Goal: Task Accomplishment & Management: Manage account settings

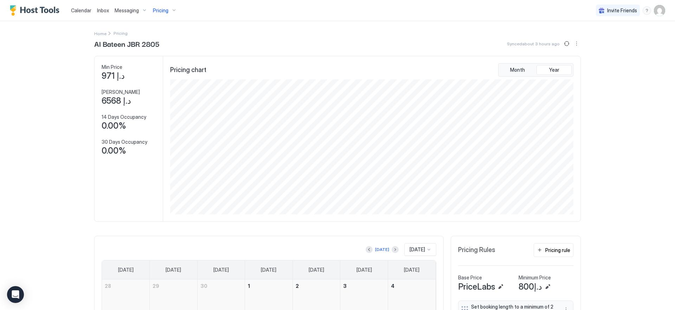
click at [158, 11] on span "Pricing" at bounding box center [160, 10] width 15 height 6
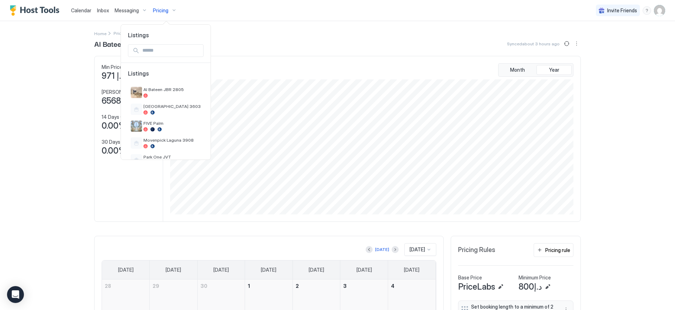
click at [57, 91] on div at bounding box center [337, 155] width 675 height 310
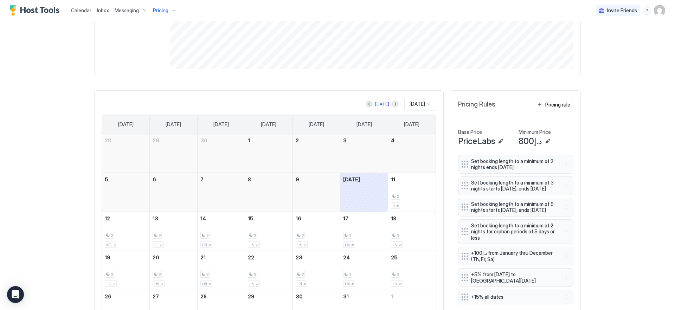
scroll to position [185, 0]
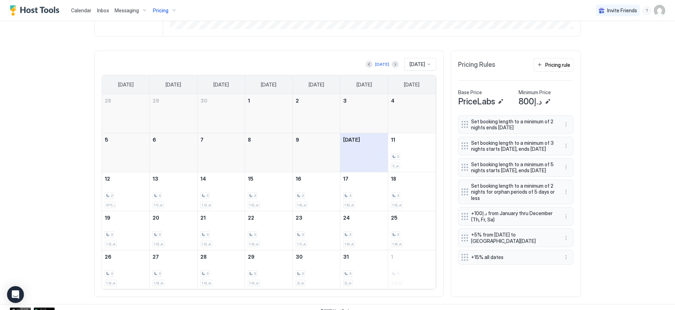
click at [169, 11] on div "Pricing" at bounding box center [165, 11] width 30 height 12
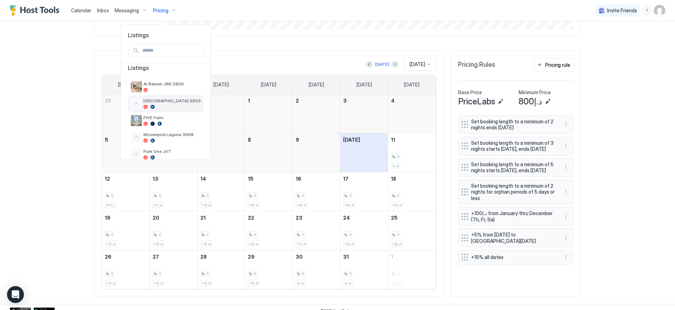
scroll to position [16, 0]
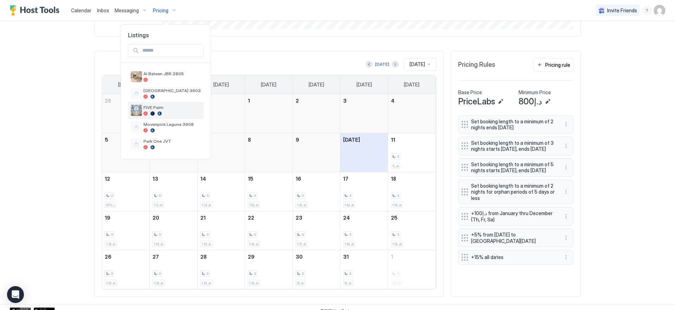
click at [166, 113] on div at bounding box center [171, 113] width 57 height 4
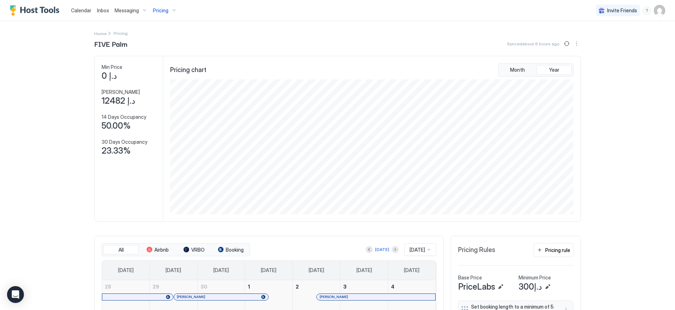
click at [160, 14] on div "Pricing" at bounding box center [165, 11] width 30 height 12
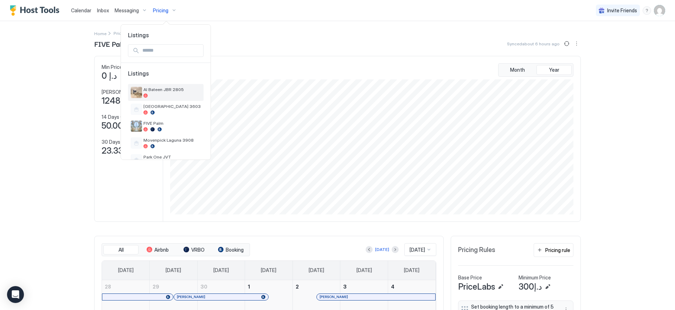
click at [167, 93] on div "Al Bateen JBR 2805" at bounding box center [171, 92] width 57 height 11
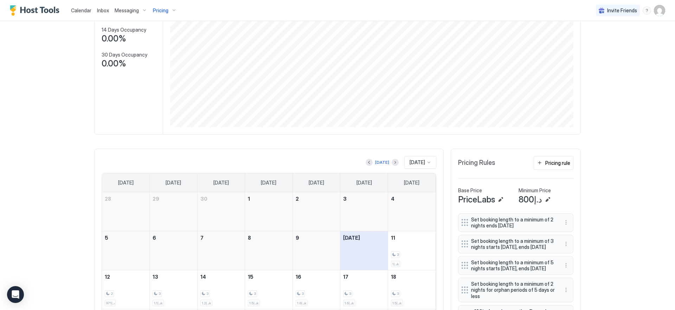
scroll to position [80, 0]
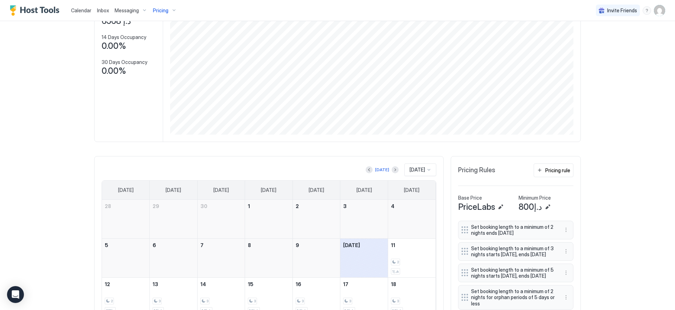
click at [659, 10] on img "User profile" at bounding box center [659, 10] width 11 height 11
click at [615, 41] on div "Settings" at bounding box center [614, 39] width 89 height 12
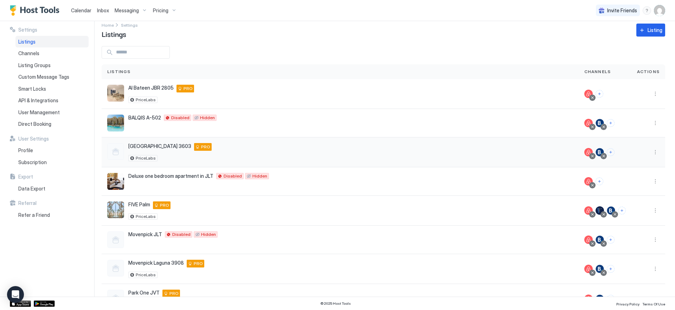
scroll to position [45, 0]
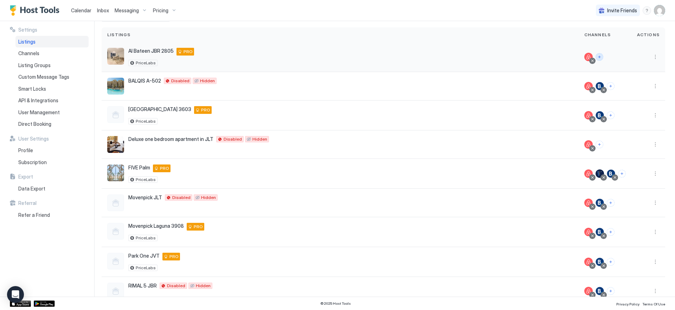
click at [596, 56] on button "Connect channels" at bounding box center [600, 57] width 8 height 8
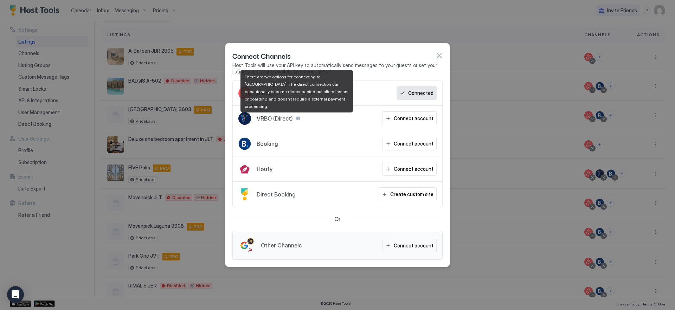
click at [296, 118] on div at bounding box center [298, 118] width 5 height 5
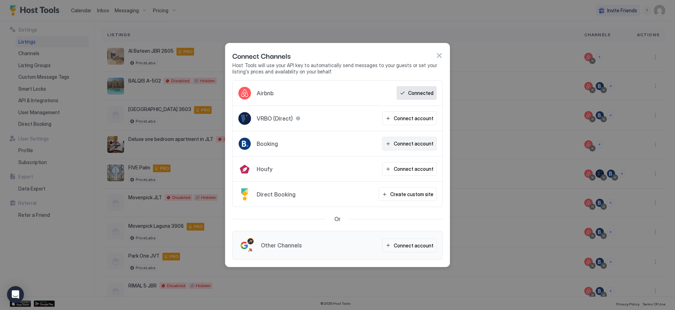
click at [420, 143] on div "Connect account" at bounding box center [414, 143] width 40 height 7
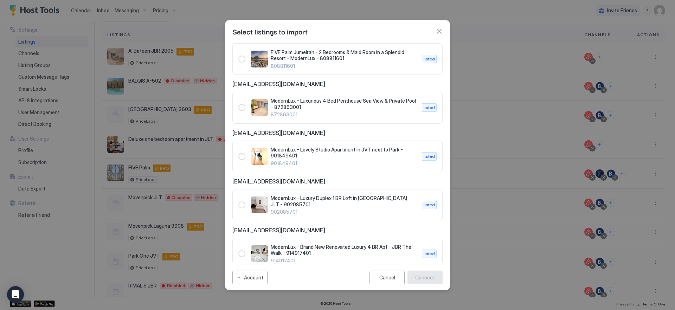
scroll to position [122, 0]
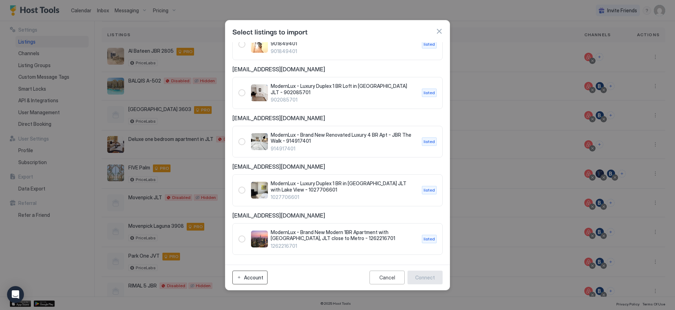
click at [254, 275] on div "Account" at bounding box center [253, 277] width 19 height 7
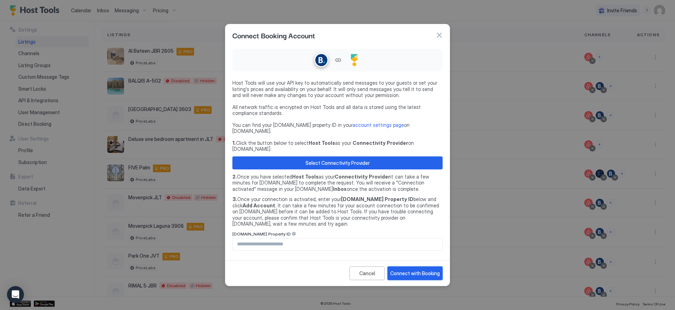
drag, startPoint x: 413, startPoint y: 265, endPoint x: 350, endPoint y: 227, distance: 72.7
click at [375, 234] on div "Connect Booking Account Host Tools will use your API key to automatically send …" at bounding box center [337, 155] width 225 height 262
click at [274, 238] on input "Input Field" at bounding box center [338, 244] width 210 height 12
type input "********"
click at [394, 270] on div "Connect with Booking" at bounding box center [415, 273] width 50 height 7
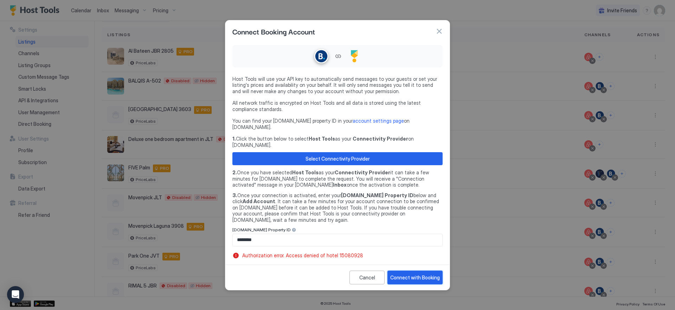
click at [409, 274] on div "Connect with Booking" at bounding box center [415, 277] width 50 height 7
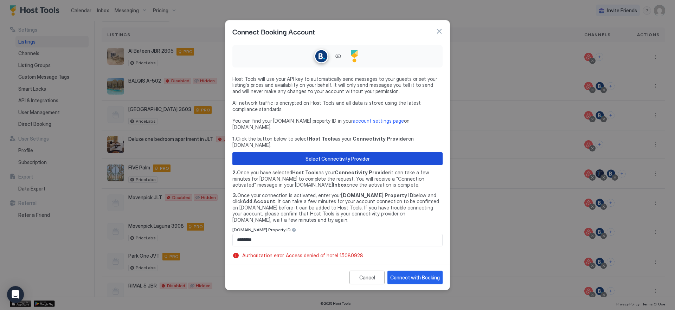
click at [368, 155] on div "Select Connectivity Provider" at bounding box center [338, 158] width 64 height 7
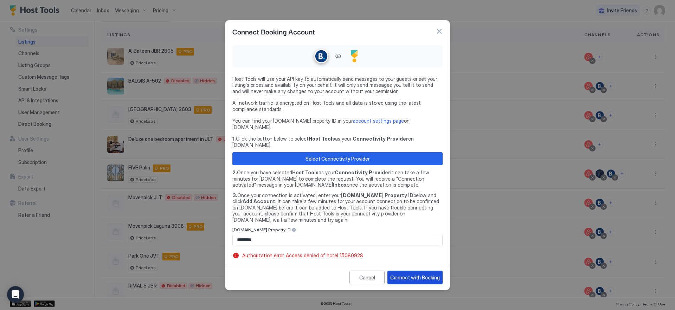
click at [411, 274] on div "Connect with Booking" at bounding box center [415, 277] width 50 height 7
click at [420, 274] on div "Connect with Booking" at bounding box center [415, 277] width 50 height 7
click at [410, 275] on button "Connect with Booking" at bounding box center [415, 278] width 55 height 14
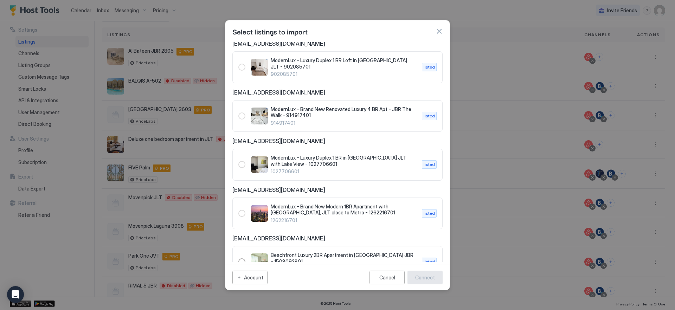
scroll to position [171, 0]
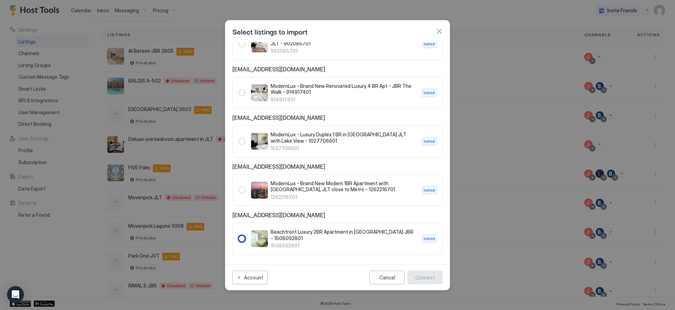
click at [242, 236] on div "1508092801" at bounding box center [241, 238] width 7 height 7
click at [421, 273] on button "Connect" at bounding box center [425, 278] width 35 height 14
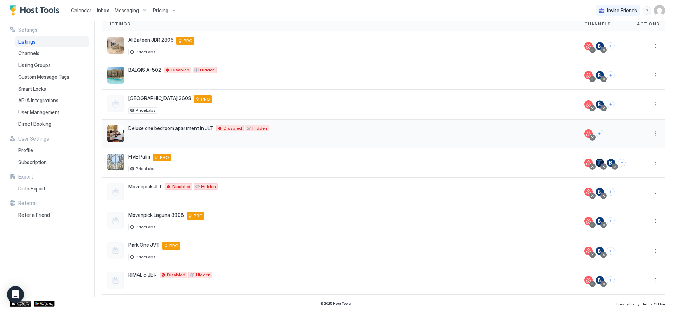
scroll to position [49, 0]
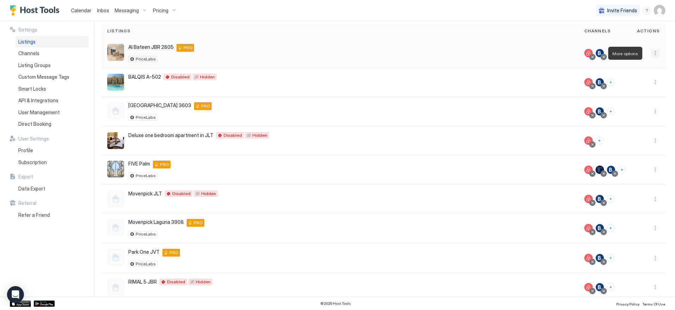
click at [652, 53] on button "More options" at bounding box center [655, 53] width 8 height 8
click at [633, 85] on span "Listing Settings" at bounding box center [634, 85] width 31 height 5
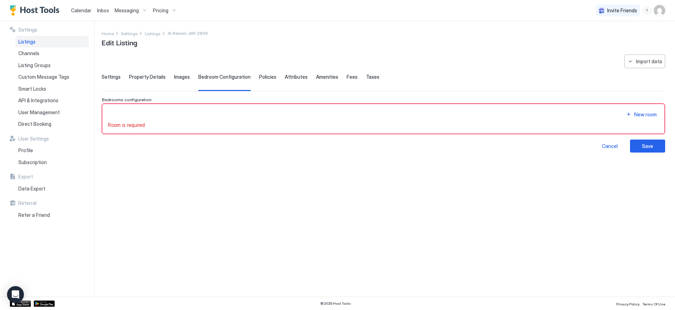
click at [109, 75] on span "Settings" at bounding box center [111, 77] width 19 height 6
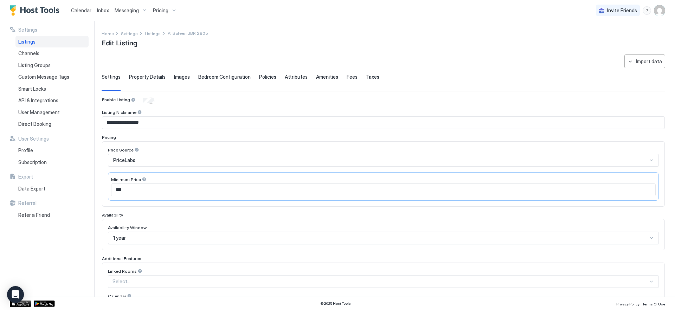
click at [167, 12] on span "Pricing" at bounding box center [160, 10] width 15 height 6
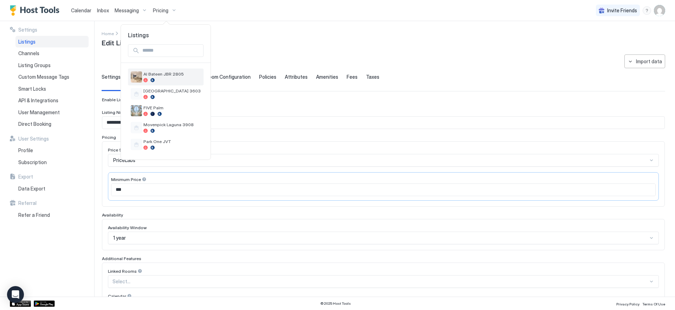
scroll to position [16, 0]
click at [162, 80] on div at bounding box center [171, 80] width 57 height 4
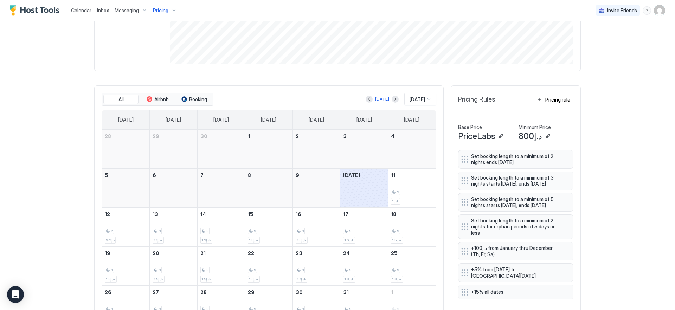
scroll to position [57, 0]
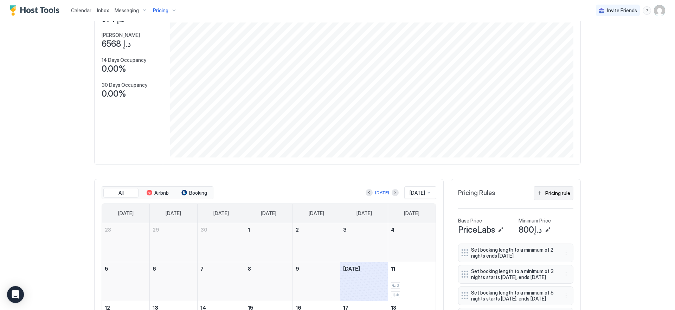
click at [550, 192] on div "Pricing rule" at bounding box center [557, 193] width 25 height 7
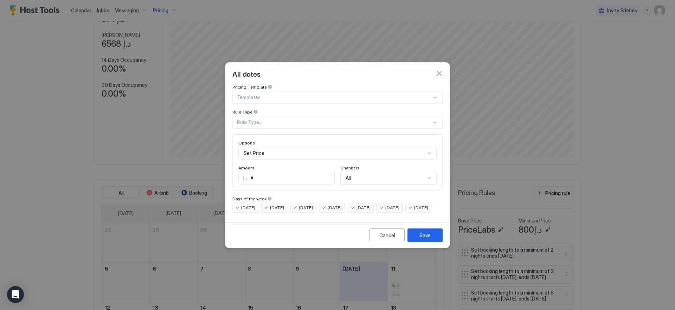
click at [331, 119] on div "Rule Type..." at bounding box center [334, 122] width 195 height 6
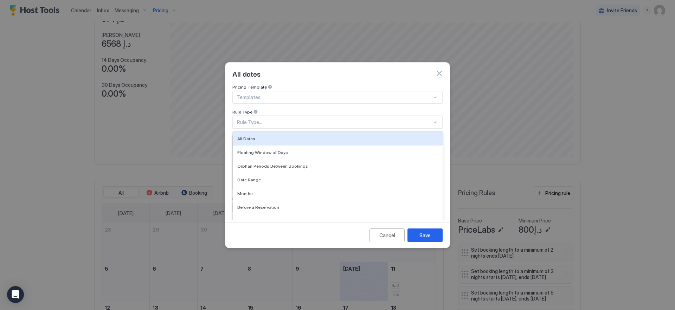
click at [325, 94] on div at bounding box center [334, 97] width 195 height 6
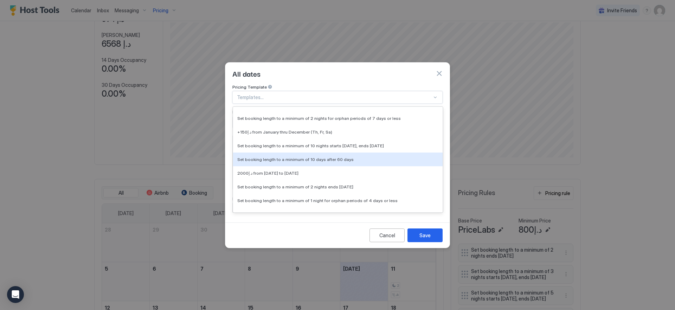
scroll to position [575, 0]
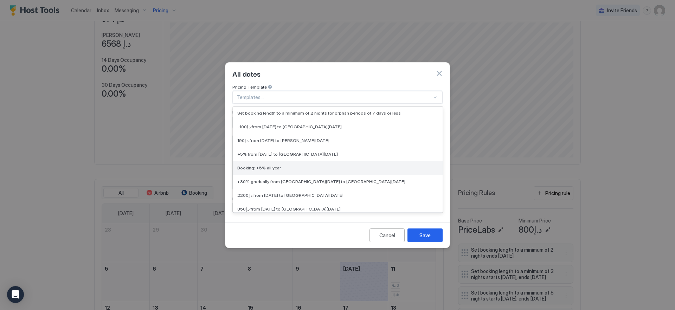
click at [327, 165] on div "Booking: +5% all year" at bounding box center [337, 167] width 201 height 5
type input "*"
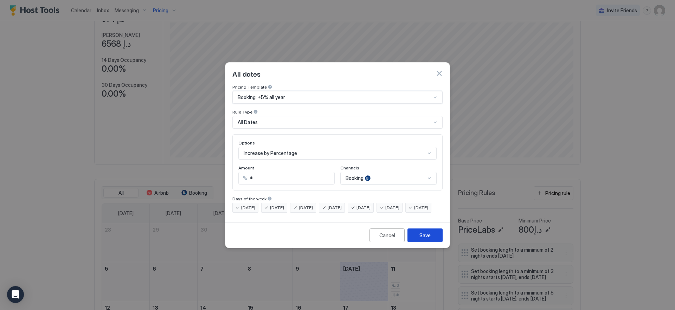
click at [419, 236] on button "Save" at bounding box center [425, 236] width 35 height 14
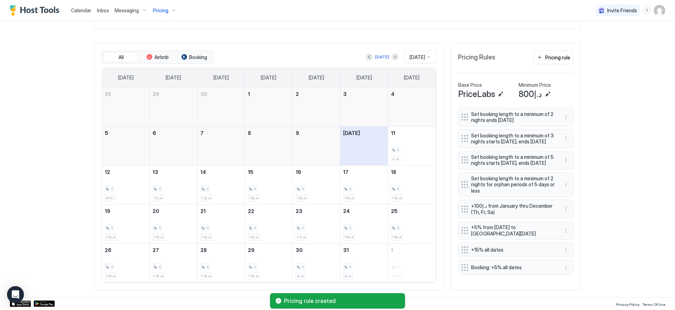
scroll to position [197, 0]
click at [564, 272] on button "More options" at bounding box center [566, 267] width 8 height 8
click at [572, 244] on span "Edit" at bounding box center [574, 242] width 8 height 5
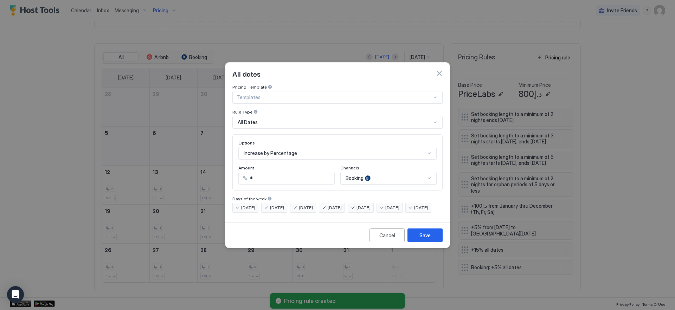
drag, startPoint x: 281, startPoint y: 175, endPoint x: 206, endPoint y: 161, distance: 76.5
click at [215, 164] on div "All dates Pricing Template Templates... Rule Type All Dates Options Increase by…" at bounding box center [337, 155] width 675 height 310
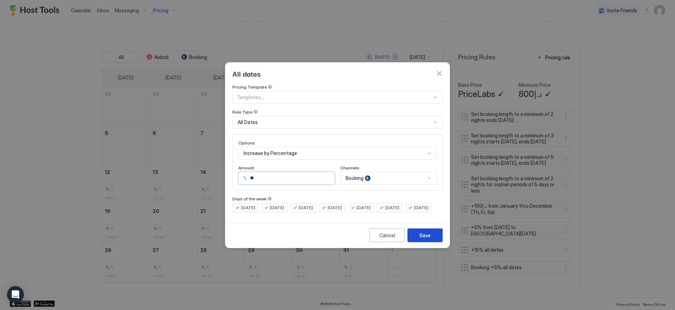
type input "**"
click at [432, 242] on button "Save" at bounding box center [425, 236] width 35 height 14
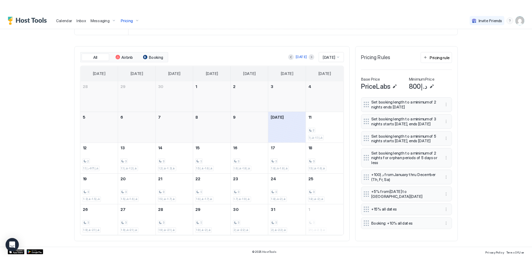
scroll to position [0, 0]
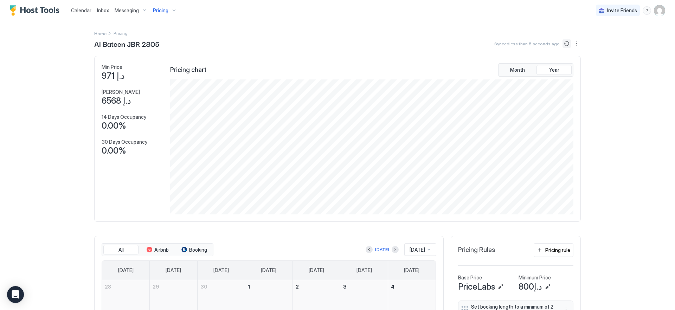
click at [564, 41] on button "Sync prices" at bounding box center [567, 43] width 8 height 8
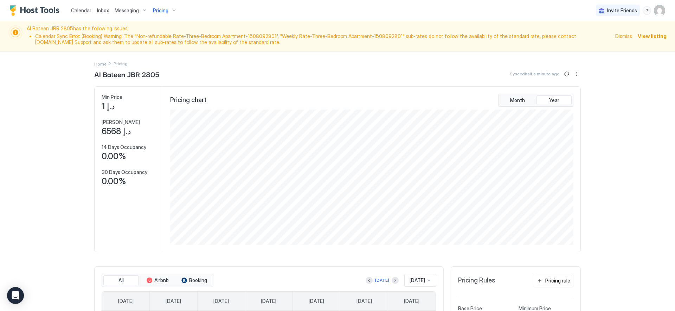
scroll to position [135, 405]
